Goal: Register for event/course

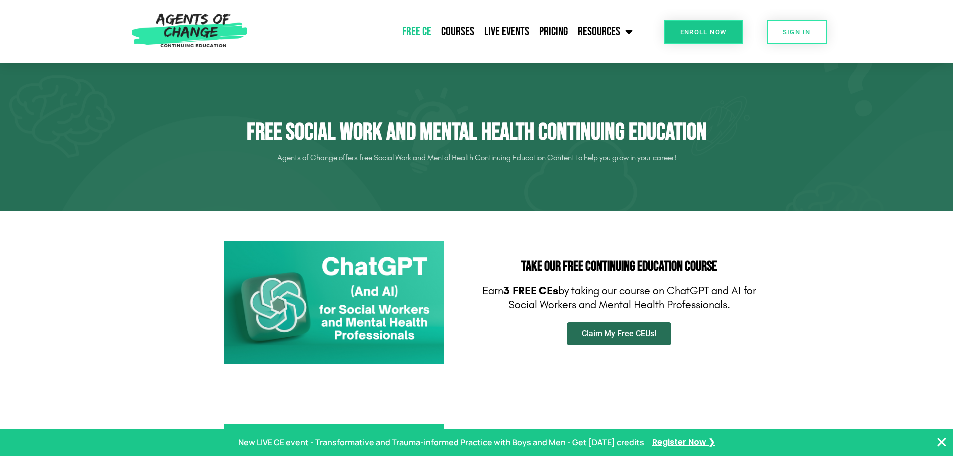
click at [610, 332] on span "Claim My Free CEUs!" at bounding box center [619, 334] width 75 height 8
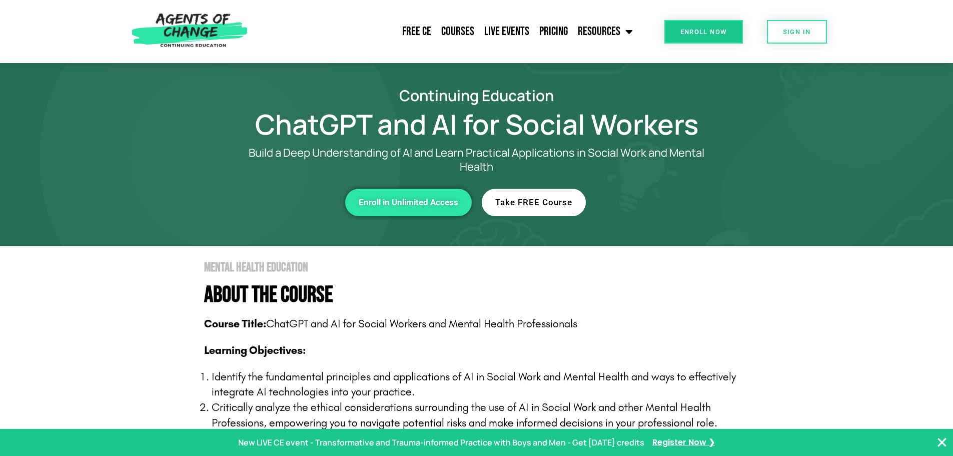
click at [543, 201] on span "Take FREE Course" at bounding box center [533, 202] width 77 height 9
